Goal: Information Seeking & Learning: Learn about a topic

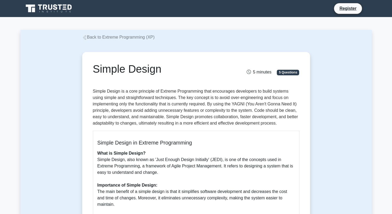
click at [112, 86] on div "Simple Design 5 minutes 5 Questions Simple Design in Extreme Programming What i…" at bounding box center [196, 212] width 224 height 317
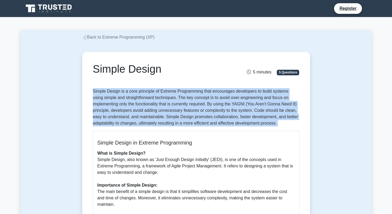
click at [112, 86] on div "Simple Design 5 minutes 5 Questions Simple Design in Extreme Programming What i…" at bounding box center [196, 212] width 224 height 317
drag, startPoint x: 112, startPoint y: 86, endPoint x: 114, endPoint y: 117, distance: 30.7
click at [114, 117] on p "Simple Design is a core principle of Extreme Programming that encourages develo…" at bounding box center [196, 107] width 207 height 38
click at [111, 116] on p "Simple Design is a core principle of Extreme Programming that encourages develo…" at bounding box center [196, 107] width 207 height 38
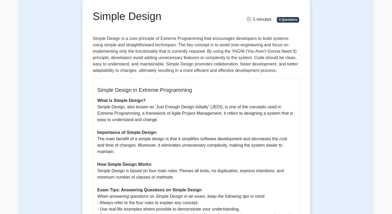
scroll to position [53, 0]
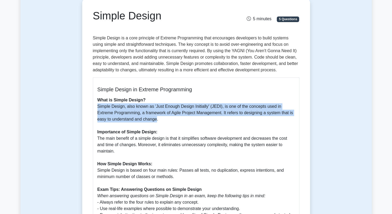
drag, startPoint x: 93, startPoint y: 105, endPoint x: 142, endPoint y: 122, distance: 51.5
click at [142, 122] on div "Simple Design in Extreme Programming What is Simple Design? Simple Design, also…" at bounding box center [196, 172] width 207 height 188
click at [142, 122] on p "What is Simple Design? Simple Design, also known as 'Just Enough Design Initial…" at bounding box center [196, 177] width 198 height 160
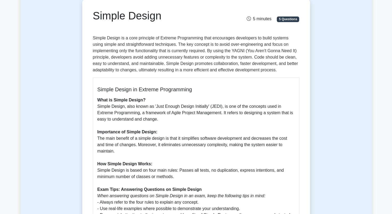
click at [173, 117] on p "What is Simple Design? Simple Design, also known as 'Just Enough Design Initial…" at bounding box center [196, 177] width 198 height 160
click at [188, 106] on p "What is Simple Design? Simple Design, also known as 'Just Enough Design Initial…" at bounding box center [196, 177] width 198 height 160
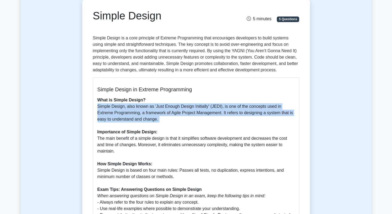
click at [188, 106] on p "What is Simple Design? Simple Design, also known as 'Just Enough Design Initial…" at bounding box center [196, 177] width 198 height 160
drag, startPoint x: 188, startPoint y: 106, endPoint x: 176, endPoint y: 119, distance: 17.5
click at [176, 119] on p "What is Simple Design? Simple Design, also known as 'Just Enough Design Initial…" at bounding box center [196, 177] width 198 height 160
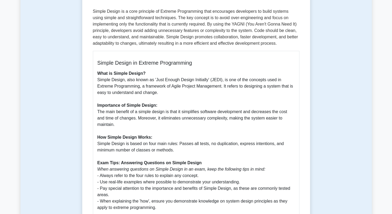
scroll to position [107, 0]
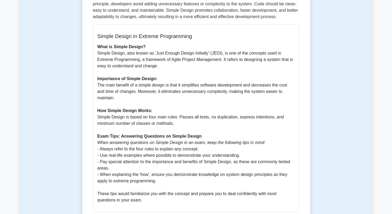
click at [153, 116] on p "What is Simple Design? Simple Design, also known as 'Just Enough Design Initial…" at bounding box center [196, 124] width 198 height 160
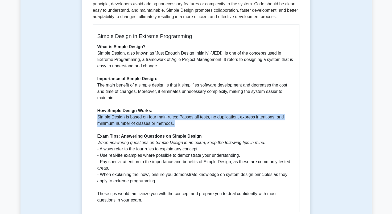
click at [153, 116] on p "What is Simple Design? Simple Design, also known as 'Just Enough Design Initial…" at bounding box center [196, 124] width 198 height 160
drag, startPoint x: 153, startPoint y: 116, endPoint x: 137, endPoint y: 117, distance: 16.3
click at [137, 117] on p "What is Simple Design? Simple Design, also known as 'Just Enough Design Initial…" at bounding box center [196, 124] width 198 height 160
click at [130, 119] on p "What is Simple Design? Simple Design, also known as 'Just Enough Design Initial…" at bounding box center [196, 124] width 198 height 160
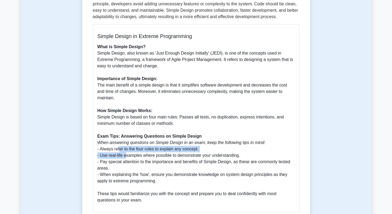
drag, startPoint x: 120, startPoint y: 144, endPoint x: 125, endPoint y: 150, distance: 7.6
click at [125, 150] on p "What is Simple Design? Simple Design, also known as 'Just Enough Design Initial…" at bounding box center [196, 124] width 198 height 160
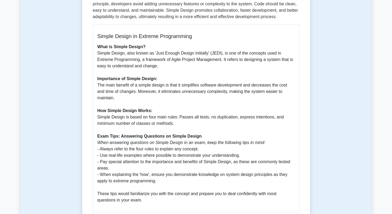
click at [121, 153] on p "What is Simple Design? Simple Design, also known as 'Just Enough Design Initial…" at bounding box center [196, 124] width 198 height 160
